Goal: Information Seeking & Learning: Learn about a topic

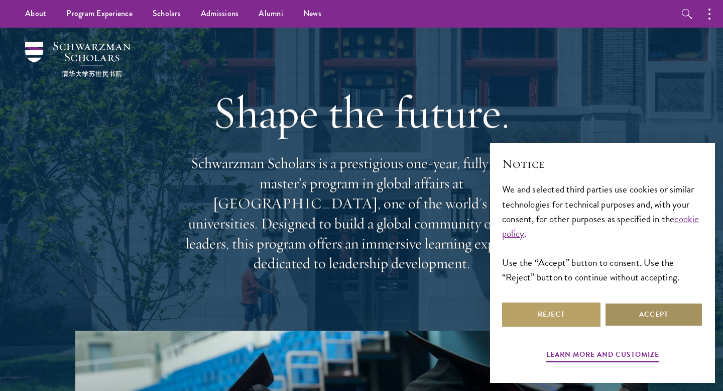
click at [652, 310] on button "Accept" at bounding box center [654, 314] width 98 height 24
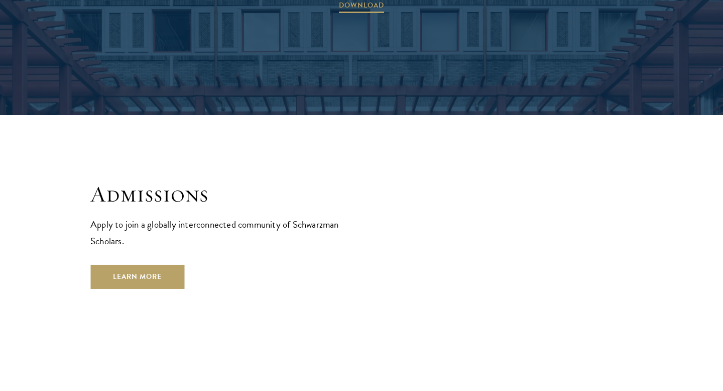
scroll to position [1632, 0]
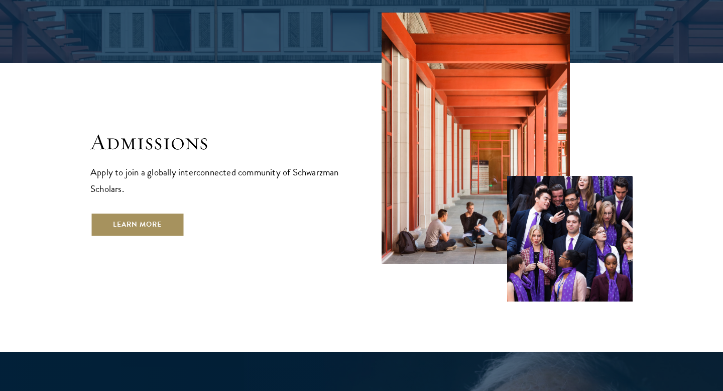
click at [151, 212] on link "Learn More" at bounding box center [137, 224] width 94 height 24
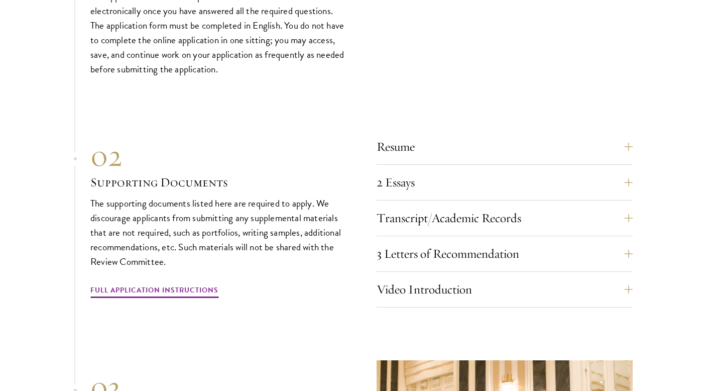
scroll to position [3094, 0]
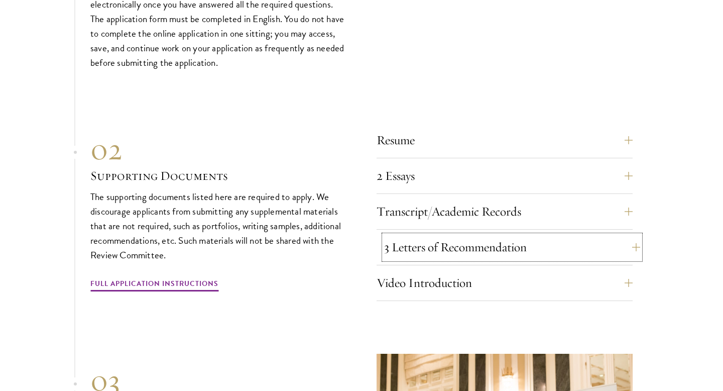
click at [430, 235] on button "3 Letters of Recommendation" at bounding box center [512, 247] width 256 height 24
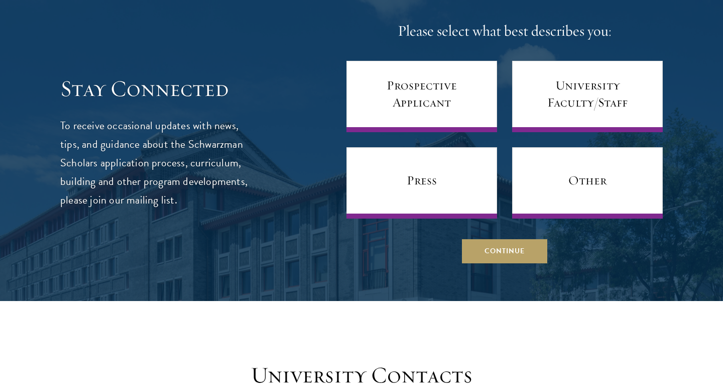
scroll to position [4336, 0]
